Goal: Find contact information: Find contact information

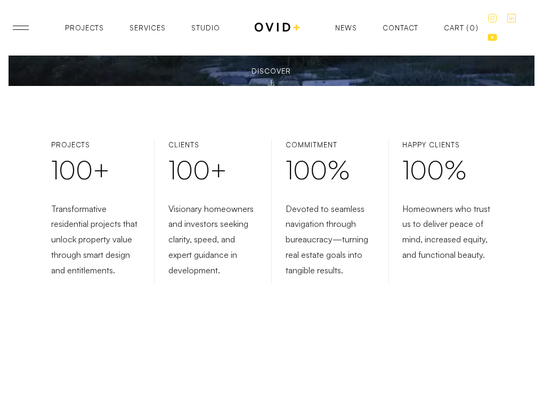
scroll to position [160, 0]
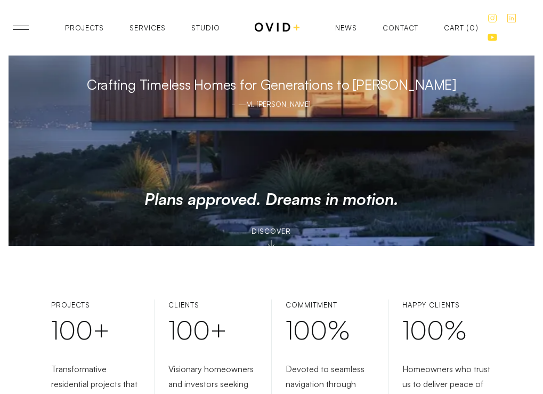
click at [415, 26] on div "Contact" at bounding box center [401, 28] width 36 height 7
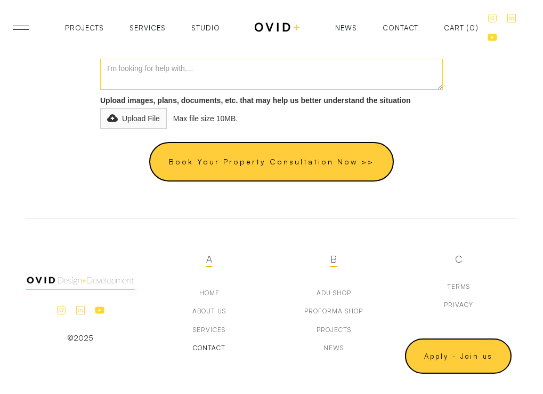
scroll to position [625, 0]
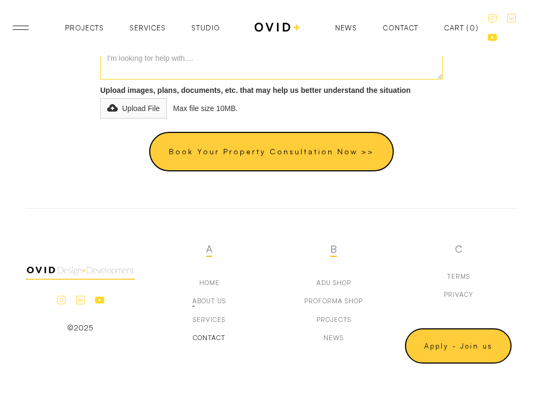
click at [230, 295] on div "A Home about us Services Contact" at bounding box center [209, 305] width 118 height 142
click at [221, 300] on div "about us" at bounding box center [210, 300] width 34 height 7
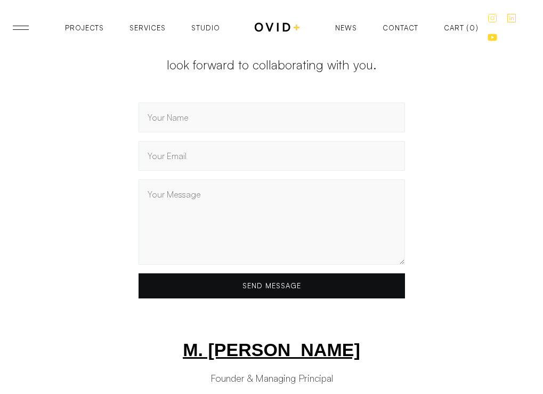
scroll to position [4907, 0]
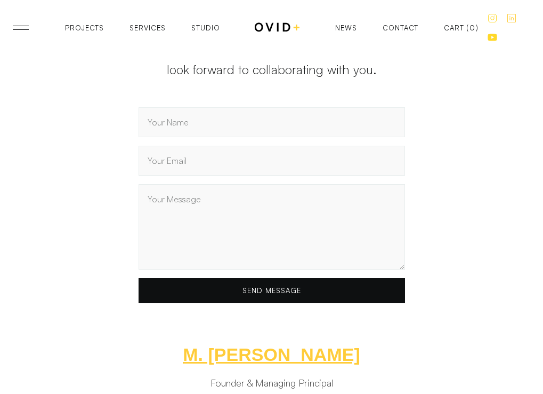
drag, startPoint x: 291, startPoint y: 253, endPoint x: 254, endPoint y: 241, distance: 39.3
click at [254, 348] on div "M. [PERSON_NAME]" at bounding box center [271, 354] width 177 height 13
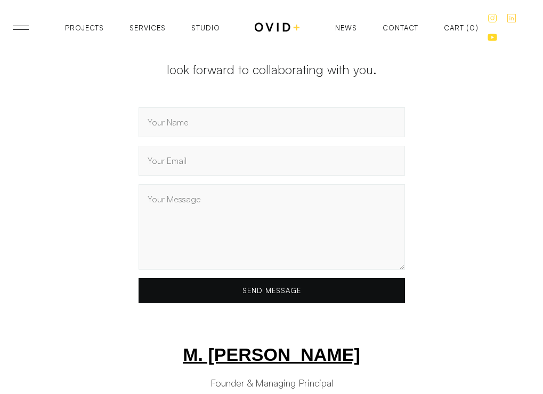
drag, startPoint x: 242, startPoint y: 243, endPoint x: 223, endPoint y: 284, distance: 44.9
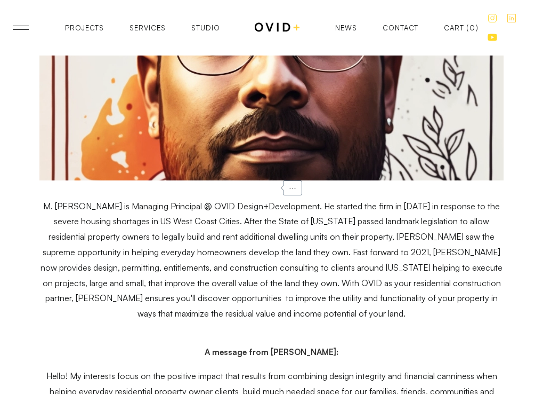
scroll to position [5547, 0]
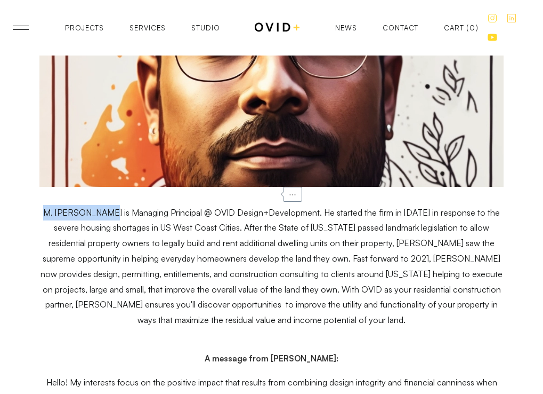
drag, startPoint x: 38, startPoint y: 106, endPoint x: 105, endPoint y: 111, distance: 67.4
click at [105, 111] on div "M. Corbin Jones Founder & Managing Principal ... M. Corbin Jones is Managing Pr…" at bounding box center [272, 229] width 484 height 1068
copy p "M. Corbin Jones"
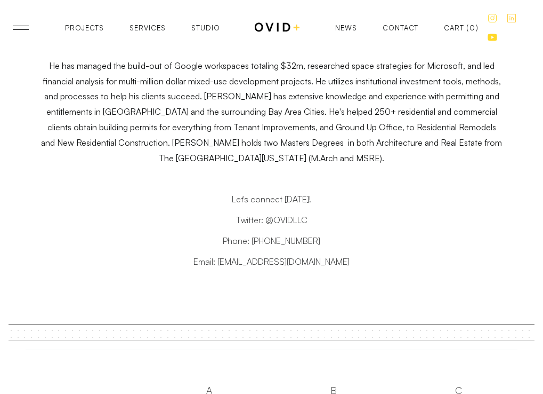
scroll to position [6051, 0]
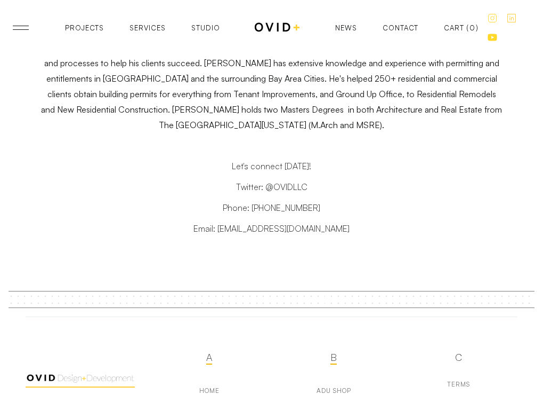
drag, startPoint x: 259, startPoint y: 118, endPoint x: 237, endPoint y: 120, distance: 22.0
click at [237, 221] on p "Email: corbinj@oviddesigndevelop.com" at bounding box center [271, 228] width 465 height 15
drag, startPoint x: 237, startPoint y: 120, endPoint x: 349, endPoint y: 116, distance: 111.5
click at [349, 221] on p "Email: corbinj@oviddesigndevelop.com" at bounding box center [271, 228] width 465 height 15
copy p "corbinj@oviddesigndevelop.com"
